Goal: Find specific page/section: Find specific page/section

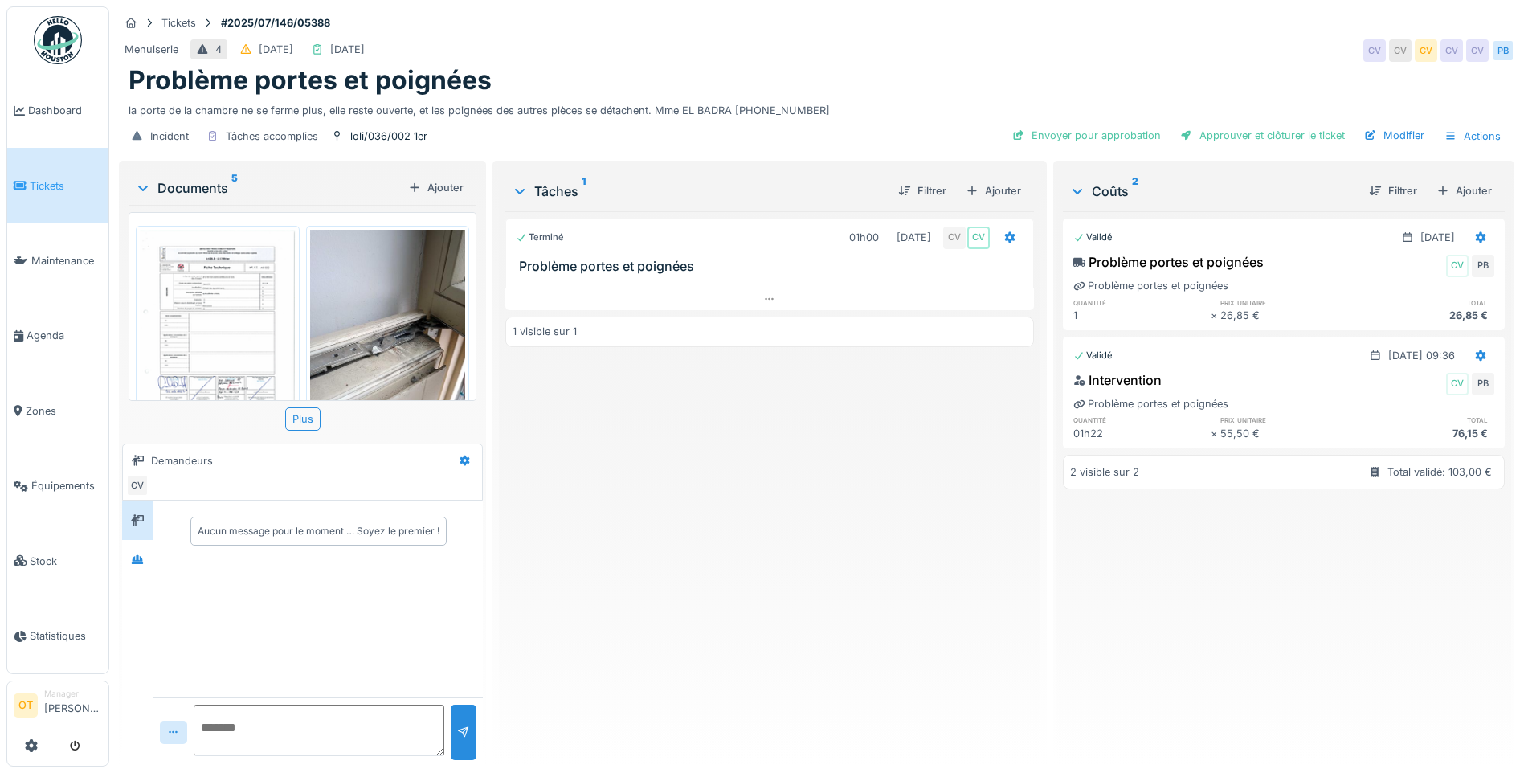
click at [407, 326] on img at bounding box center [388, 333] width 156 height 207
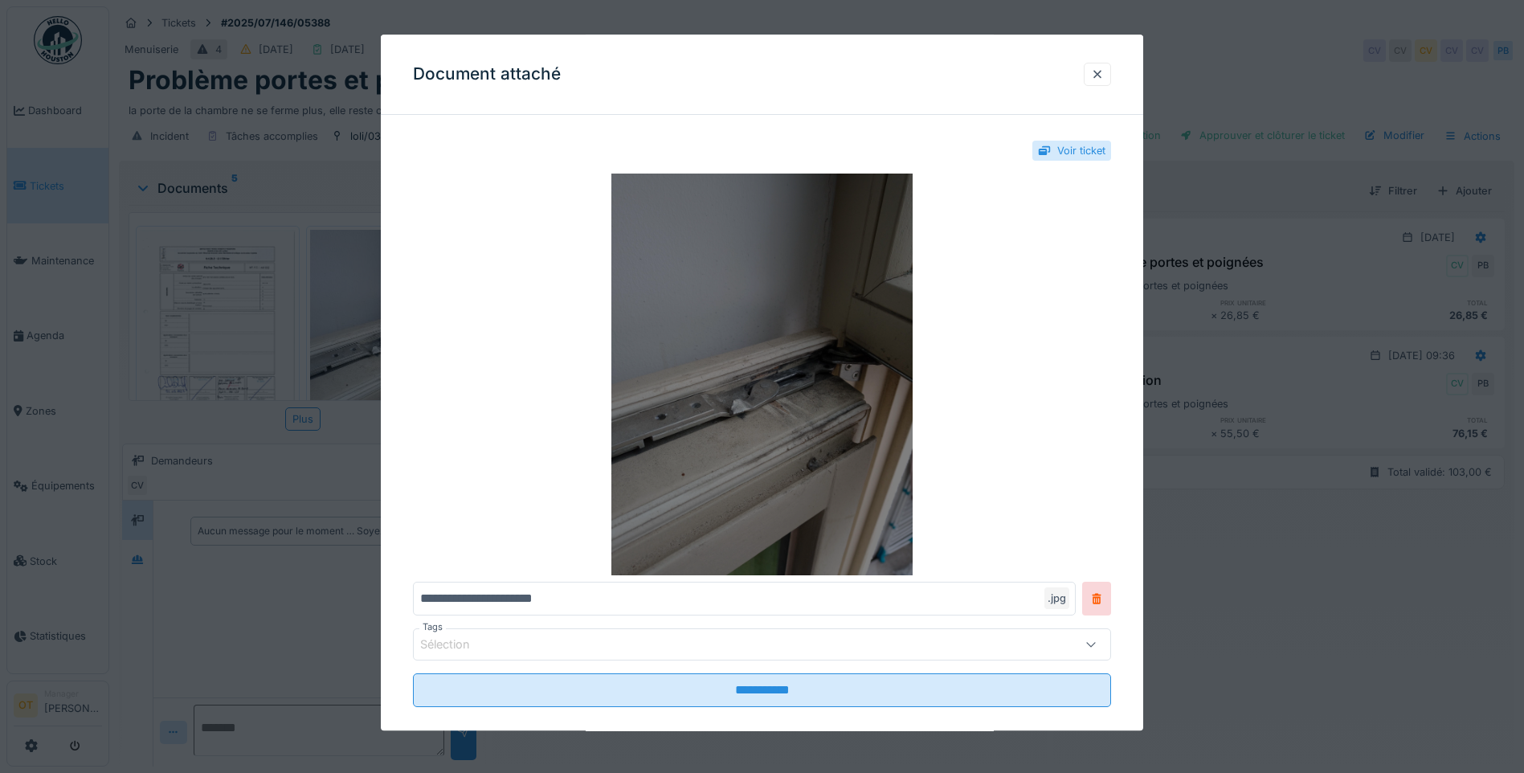
click at [789, 484] on img at bounding box center [762, 374] width 698 height 402
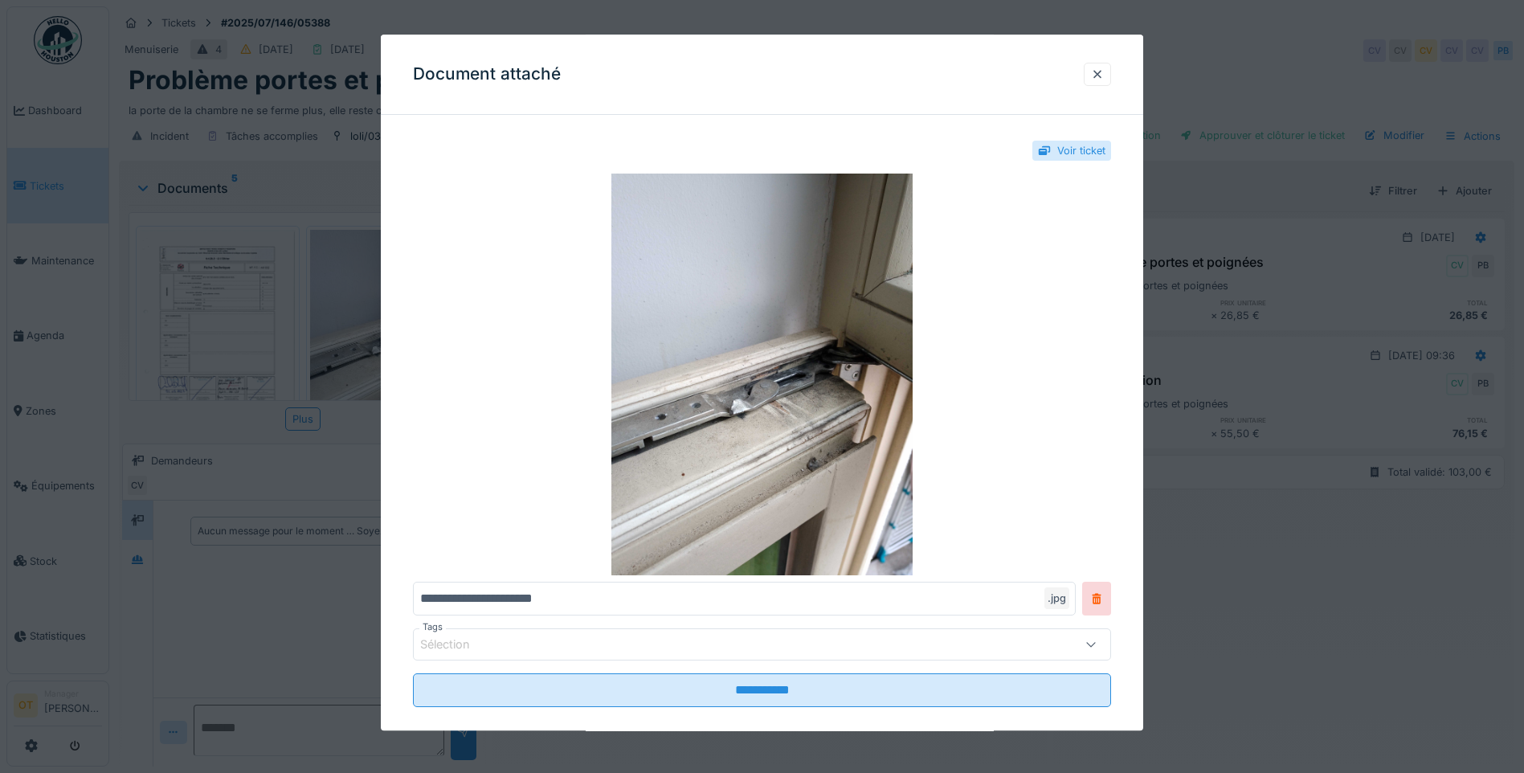
click at [1270, 445] on div at bounding box center [762, 386] width 1524 height 773
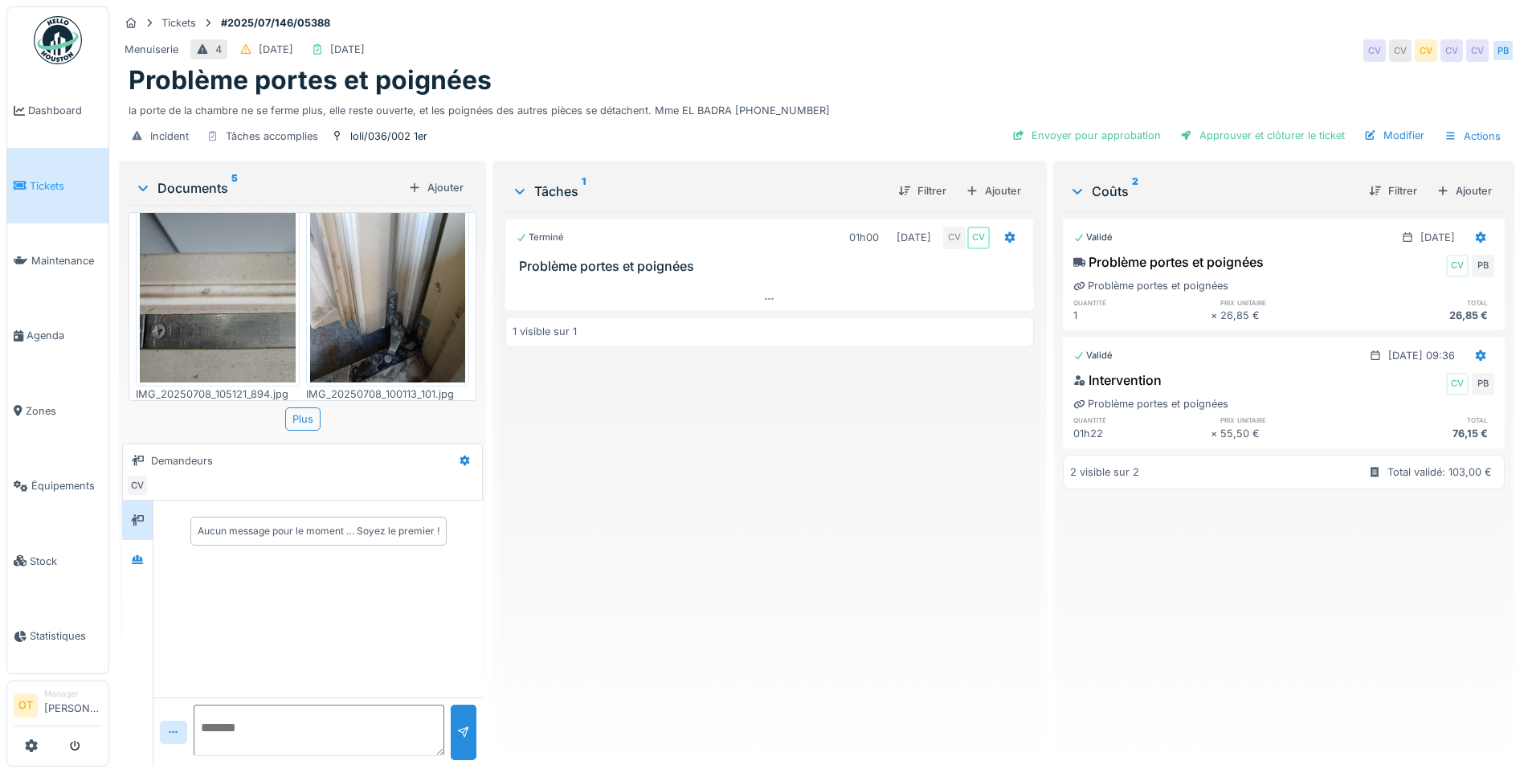
scroll to position [316, 0]
click at [386, 316] on img at bounding box center [388, 279] width 156 height 207
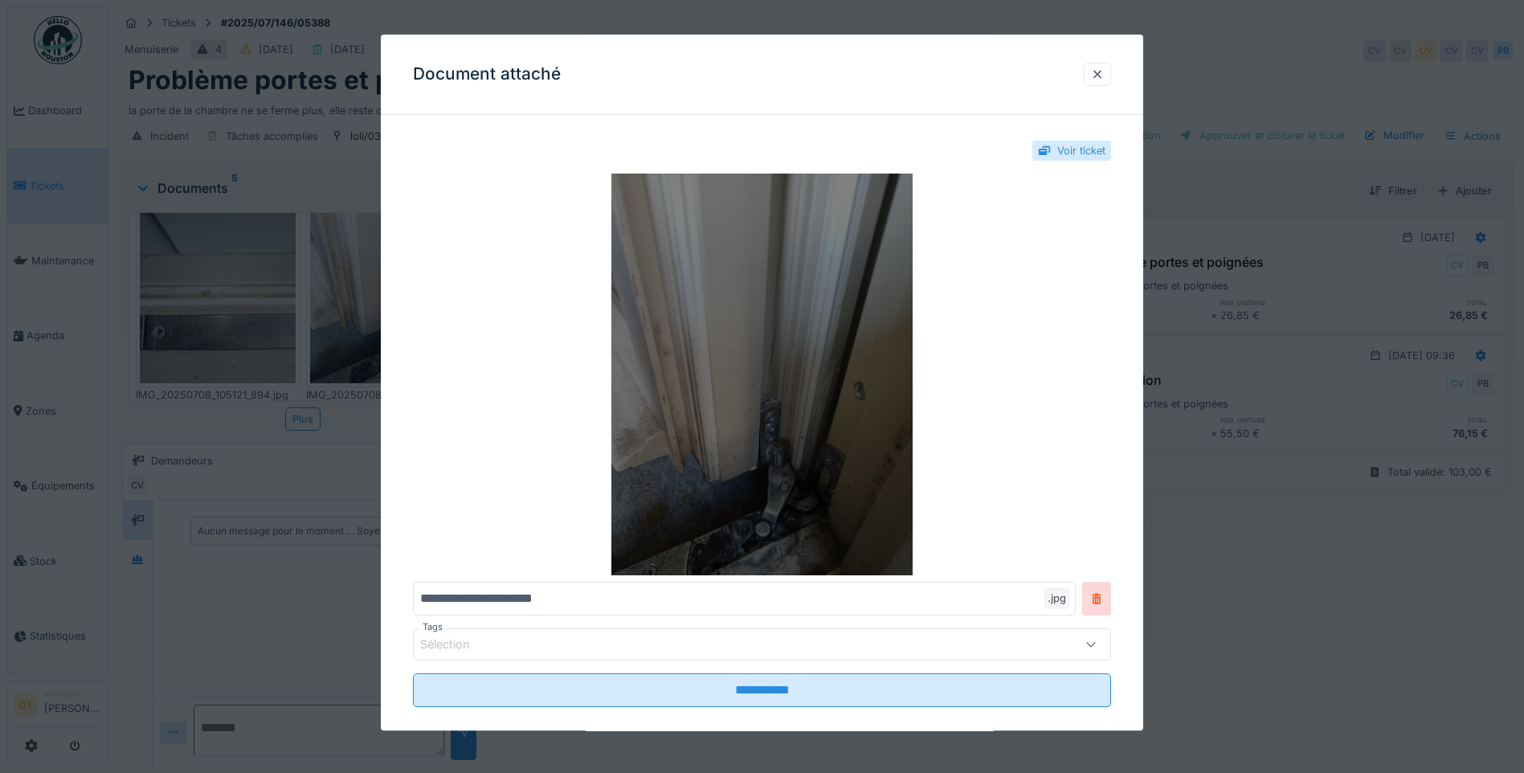
click at [710, 450] on img at bounding box center [762, 374] width 698 height 402
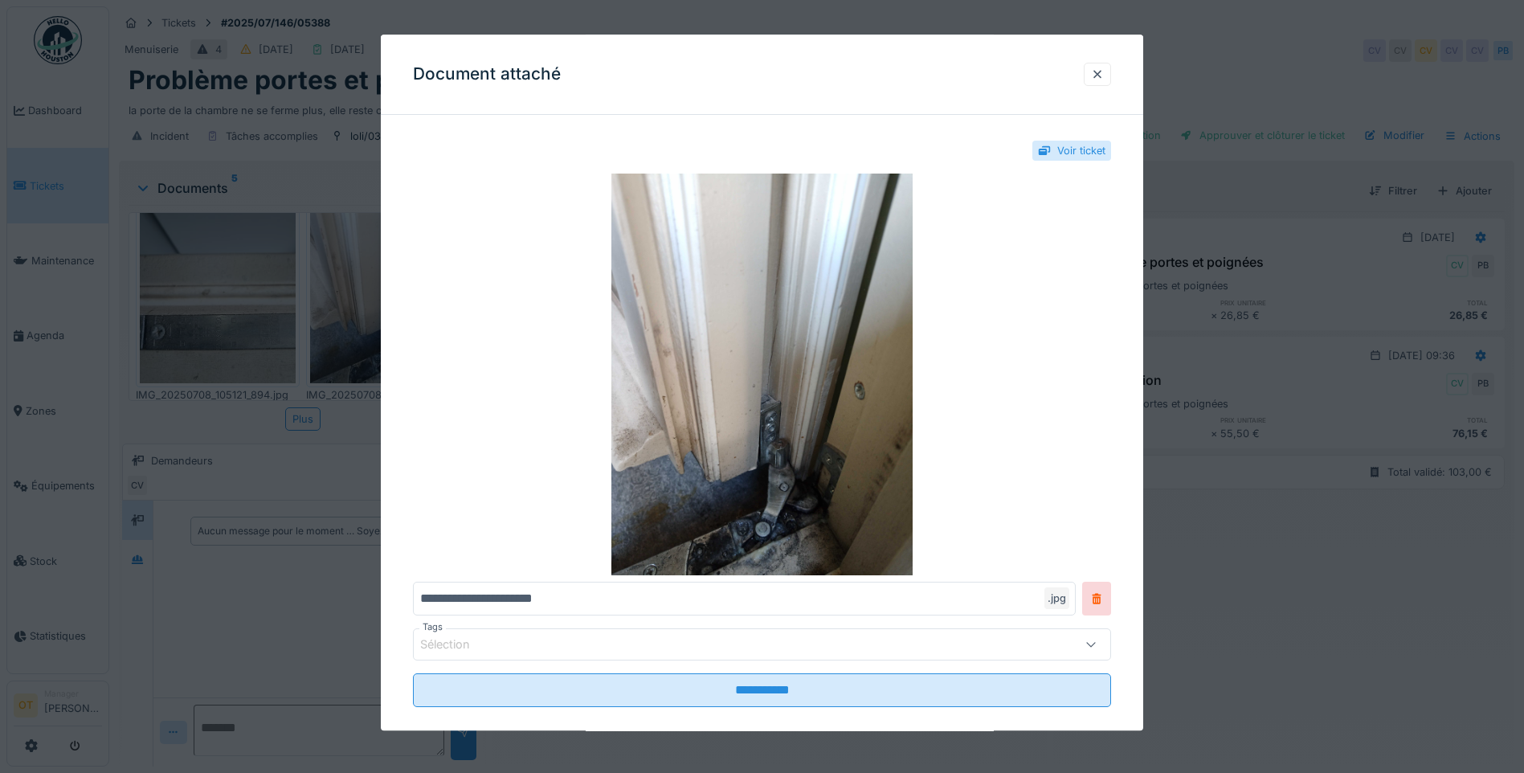
click at [300, 633] on div at bounding box center [762, 386] width 1524 height 773
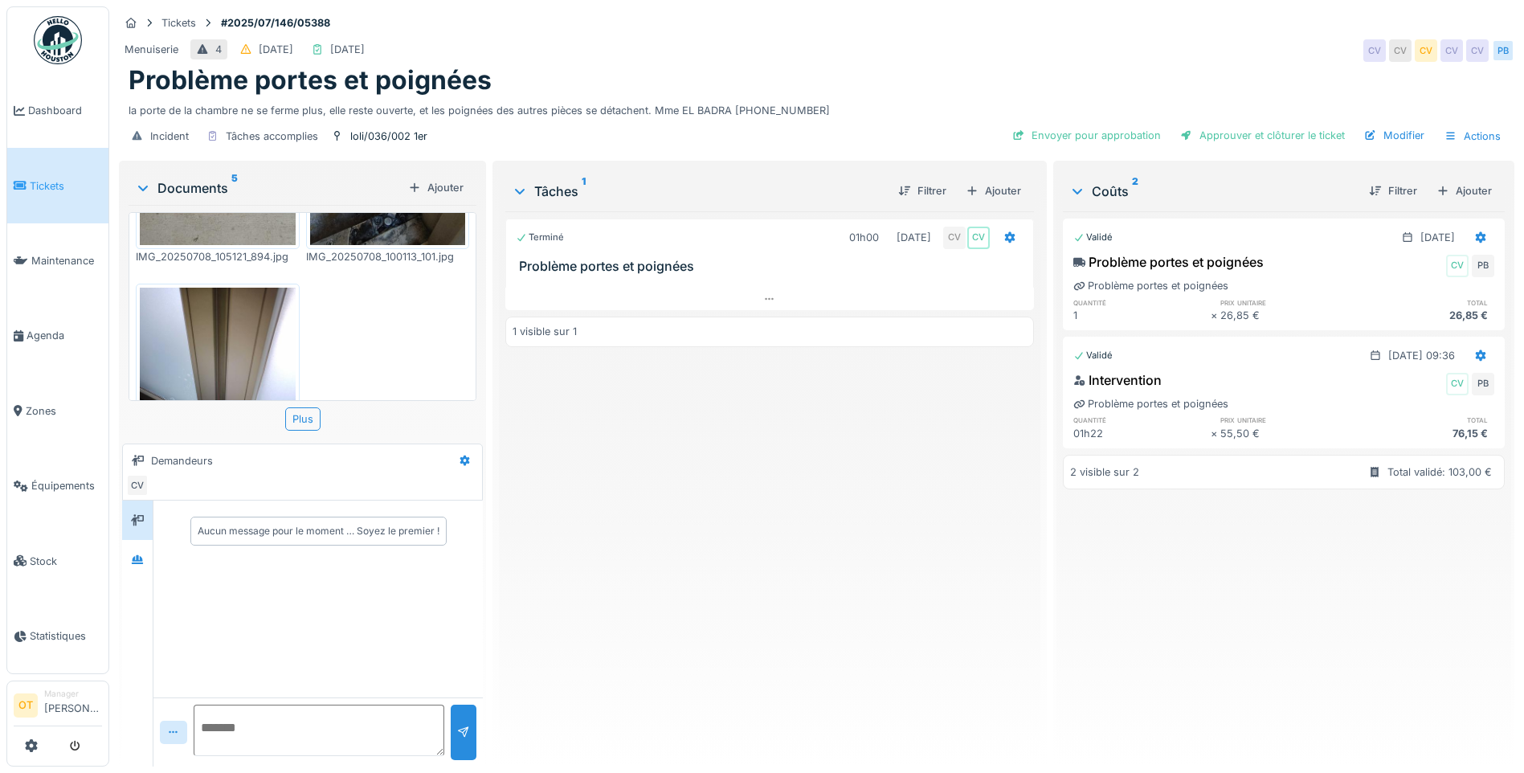
scroll to position [459, 0]
click at [217, 322] on img at bounding box center [218, 386] width 156 height 207
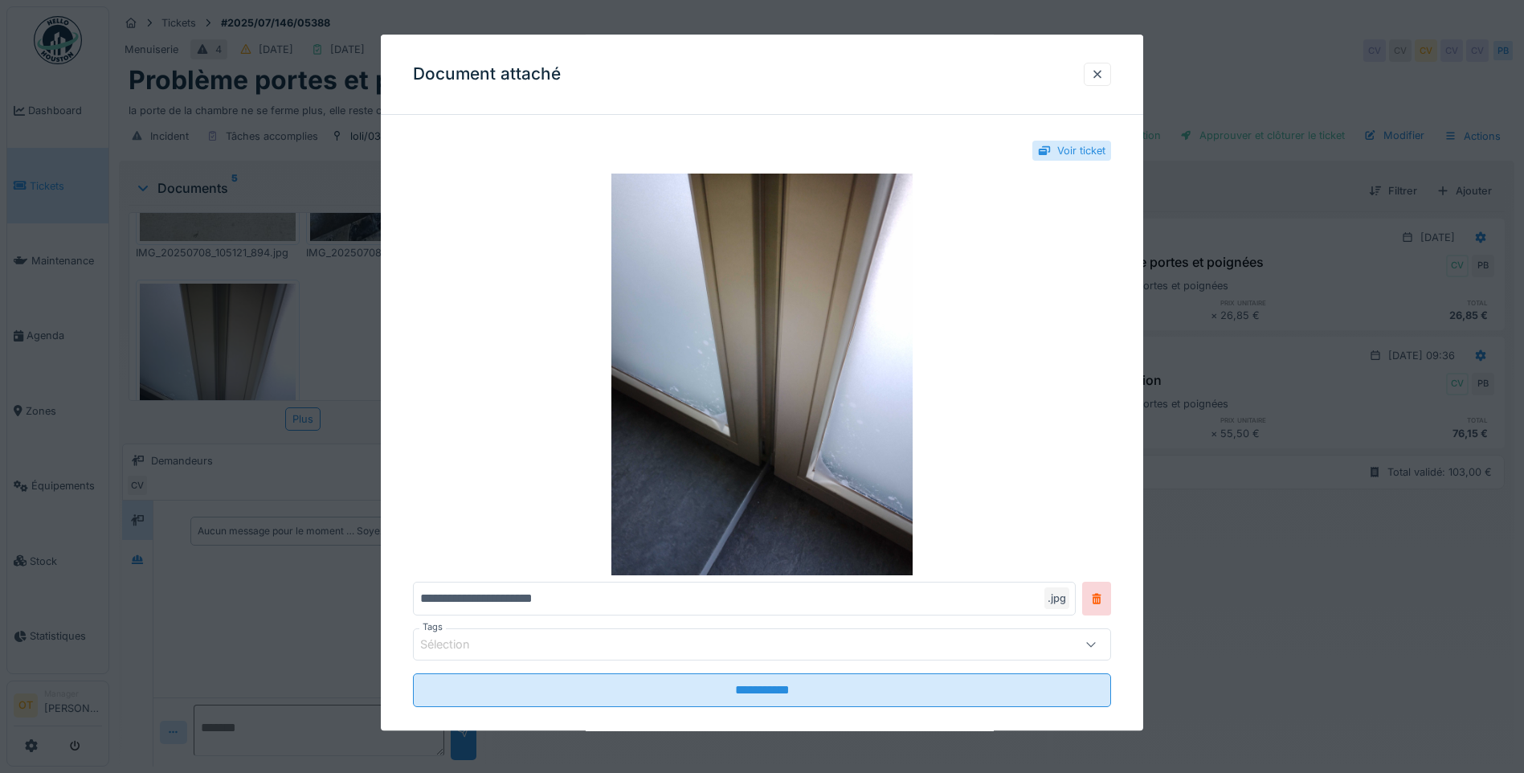
click at [303, 621] on div at bounding box center [762, 386] width 1524 height 773
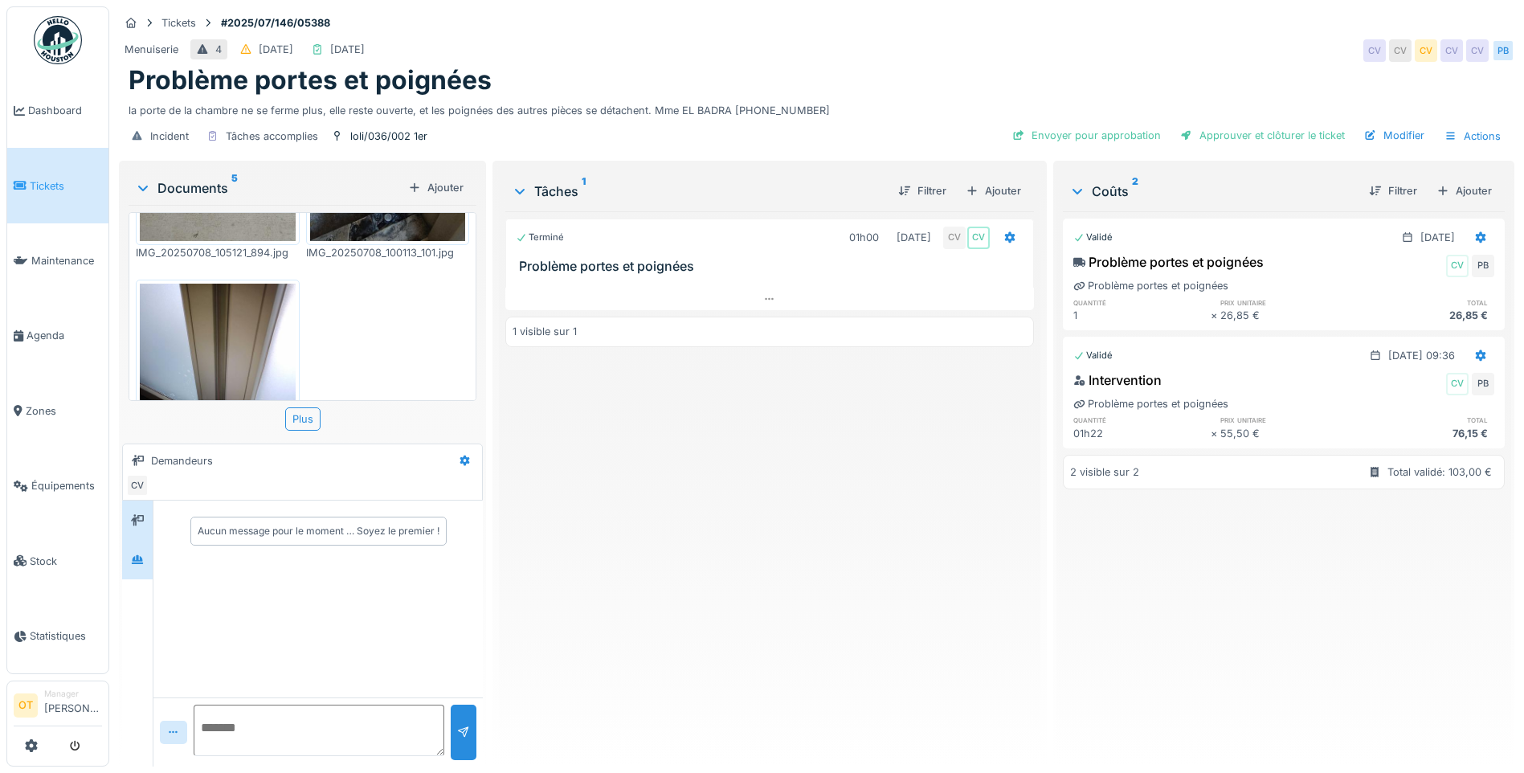
click at [136, 545] on div at bounding box center [137, 559] width 31 height 39
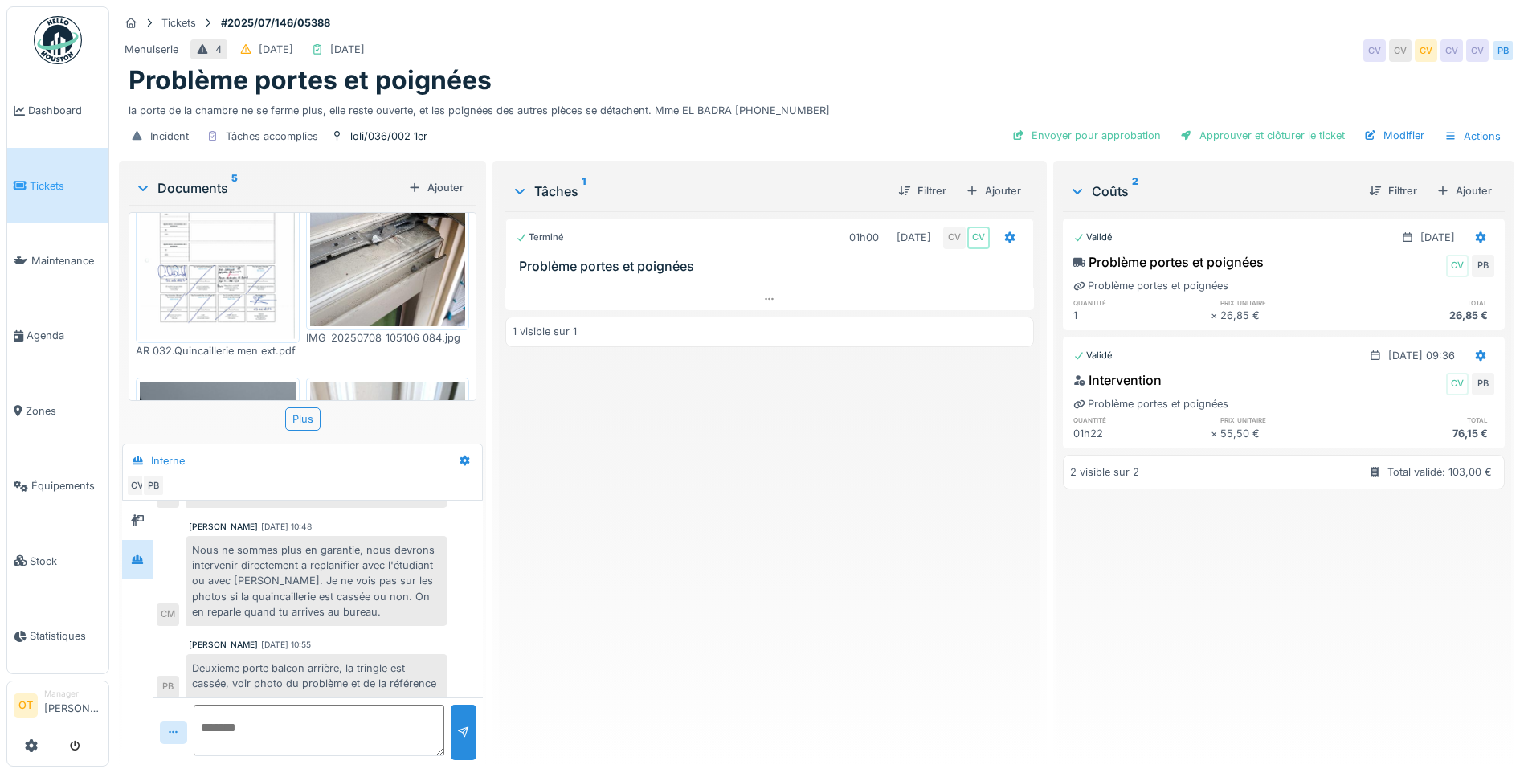
scroll to position [110, 0]
click at [379, 251] on img at bounding box center [388, 223] width 156 height 207
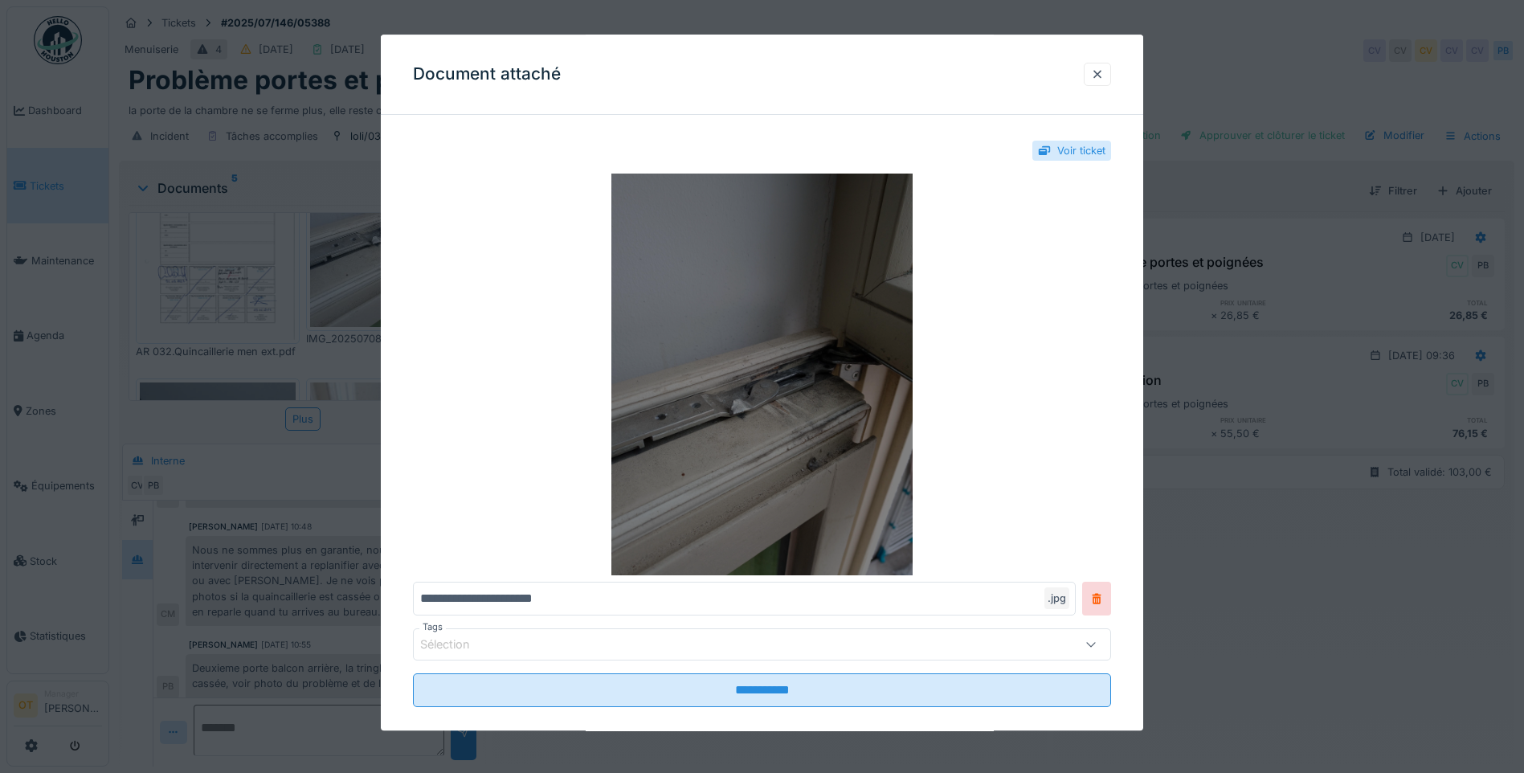
click at [811, 470] on img at bounding box center [762, 374] width 698 height 402
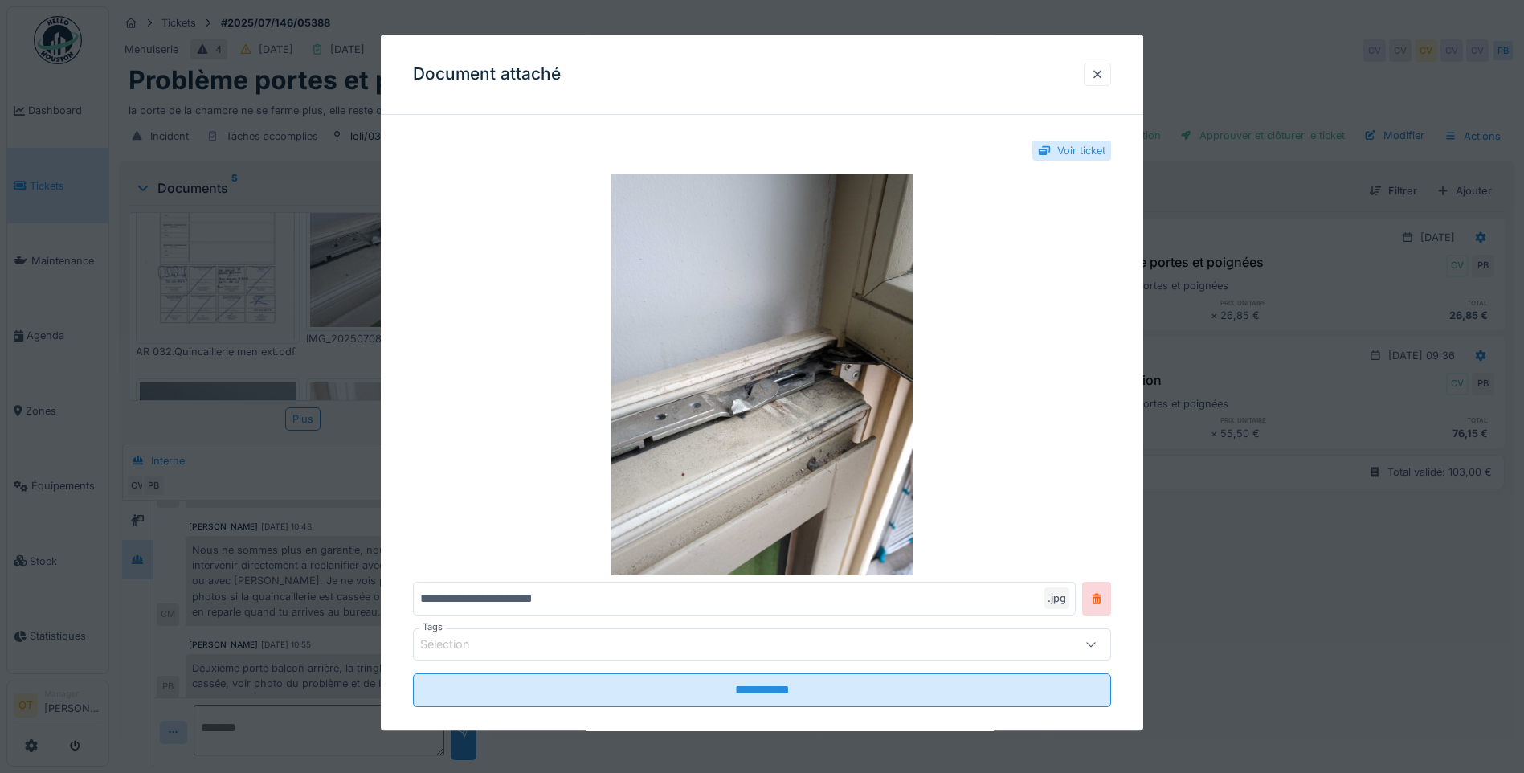
click at [1254, 535] on div at bounding box center [762, 386] width 1524 height 773
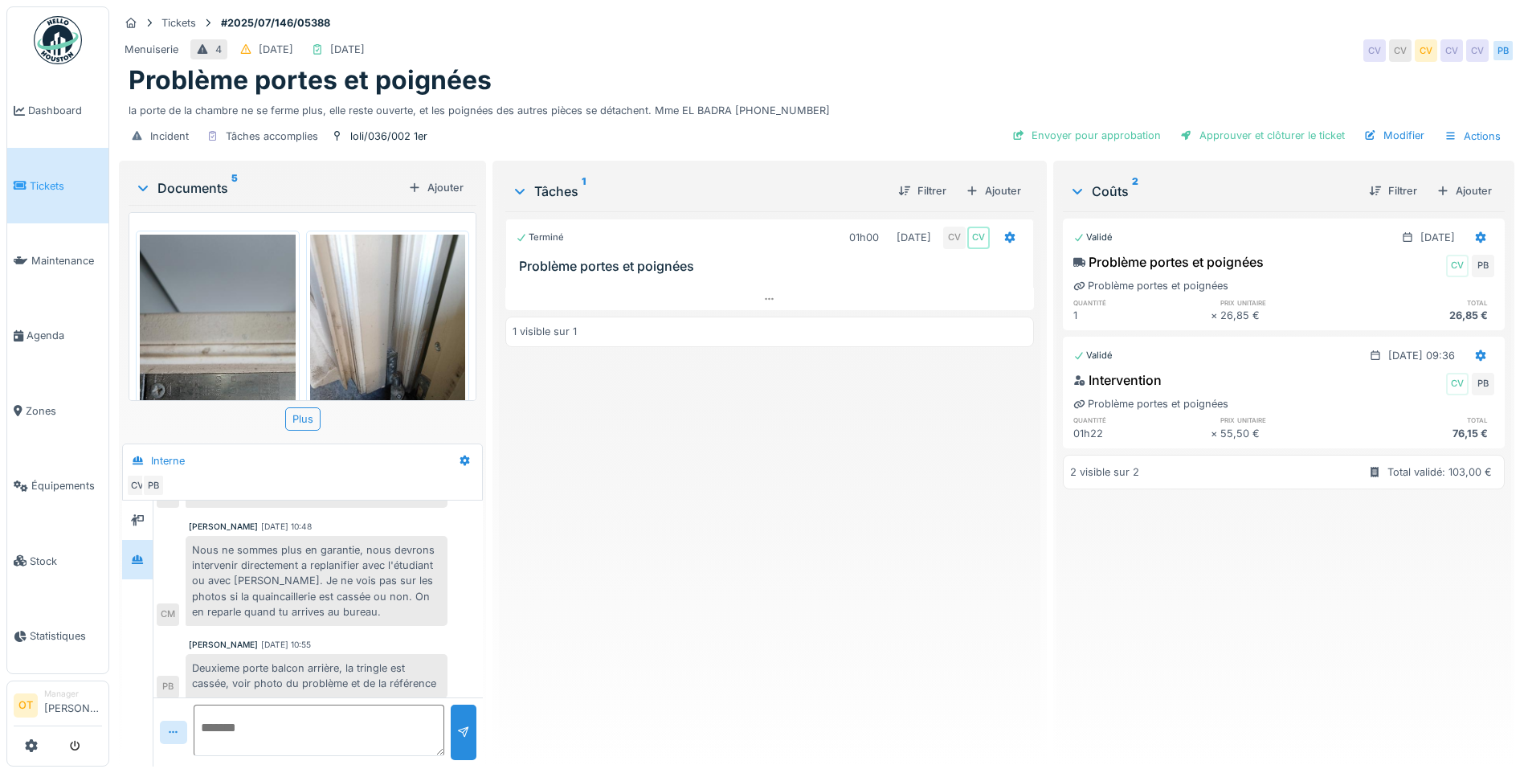
scroll to position [259, 0]
click at [224, 316] on img at bounding box center [218, 337] width 156 height 207
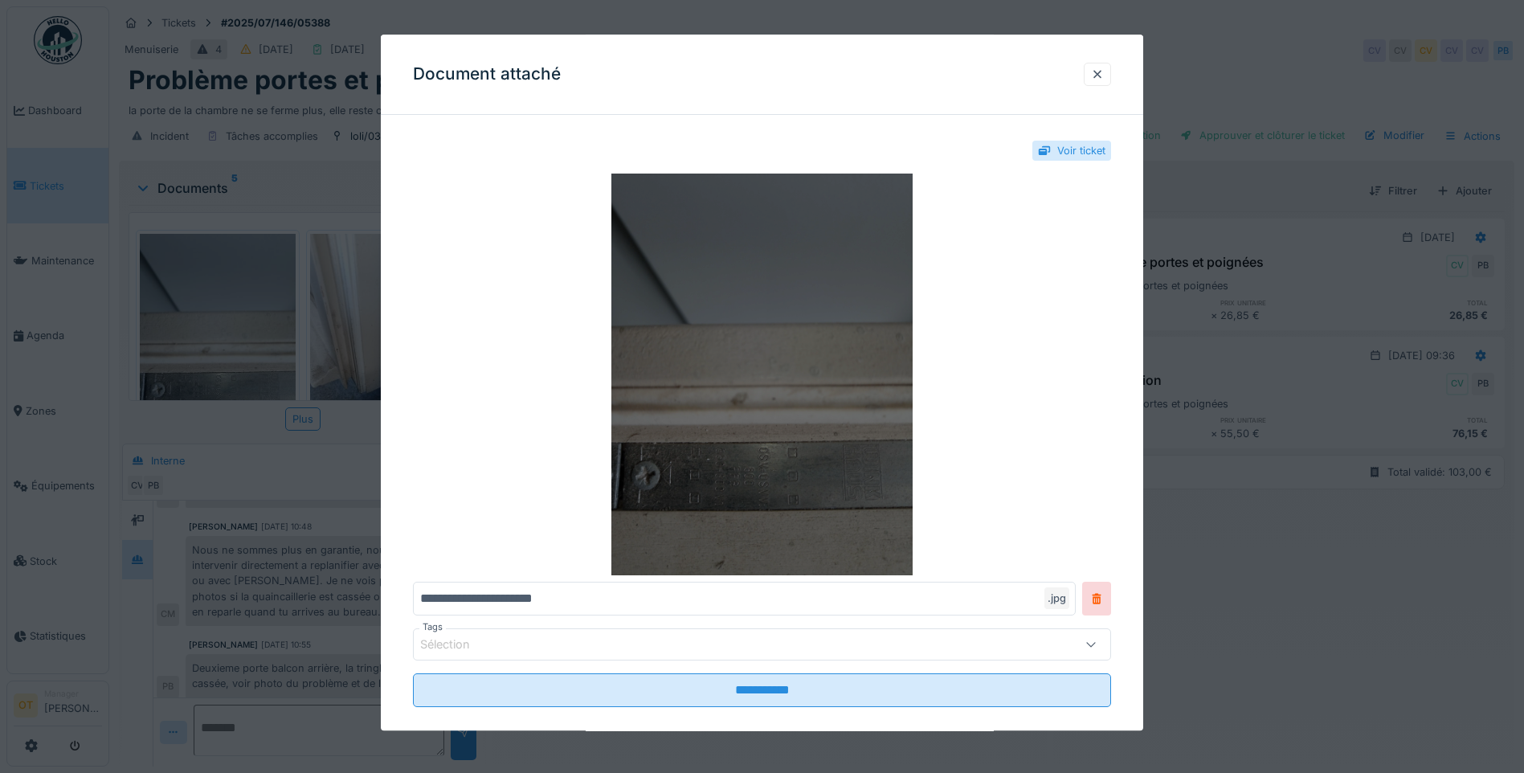
click at [703, 478] on img at bounding box center [762, 374] width 698 height 402
